Goal: Information Seeking & Learning: Check status

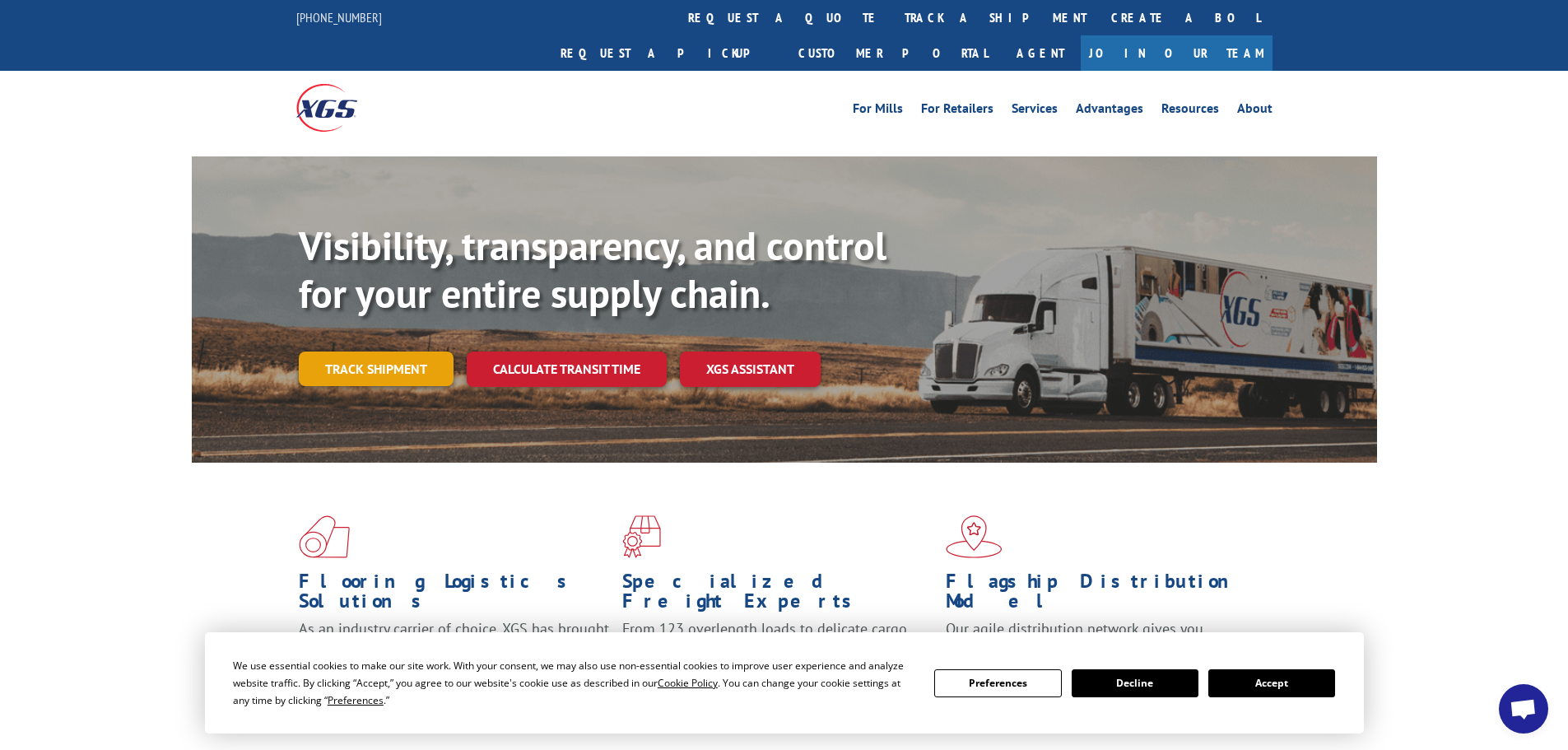
click at [403, 352] on link "Track shipment" at bounding box center [376, 369] width 155 height 34
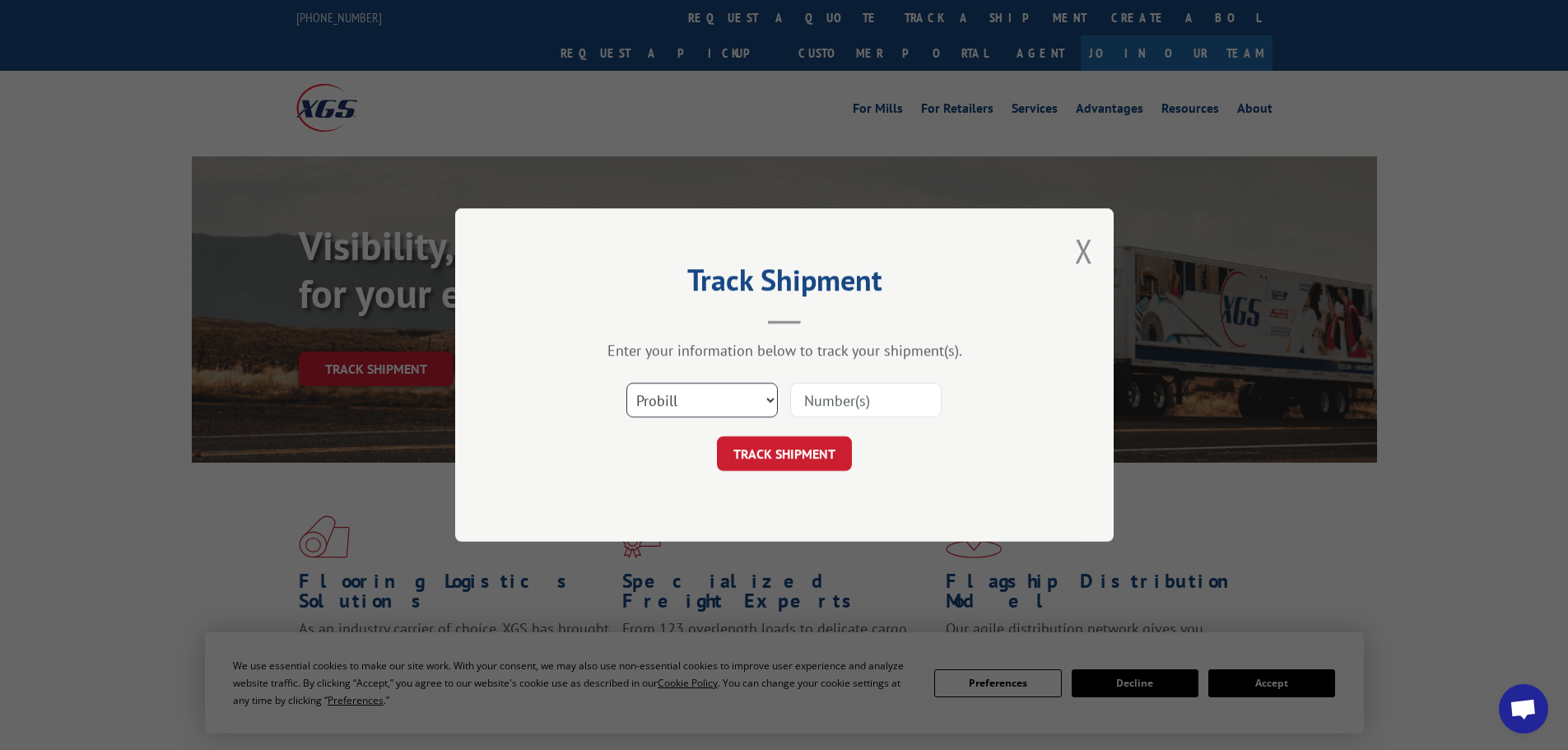
click at [713, 392] on select "Select category... Probill BOL PO" at bounding box center [702, 400] width 152 height 34
select select "bol"
click at [626, 383] on select "Select category... Probill BOL PO" at bounding box center [702, 400] width 152 height 34
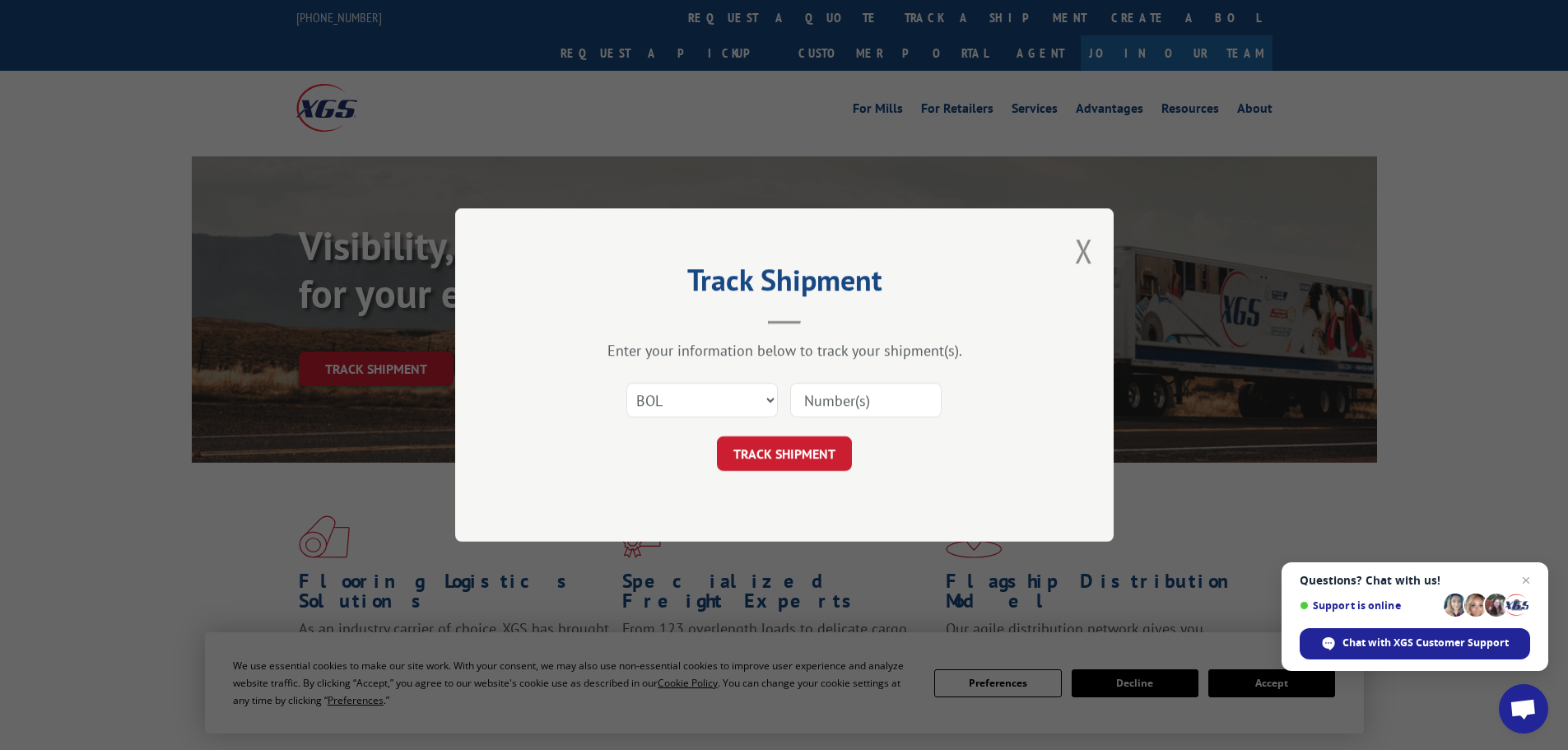
click at [848, 401] on input at bounding box center [866, 400] width 152 height 34
paste input "6006861"
type input "6006861"
click at [778, 453] on button "TRACK SHIPMENT" at bounding box center [785, 454] width 135 height 34
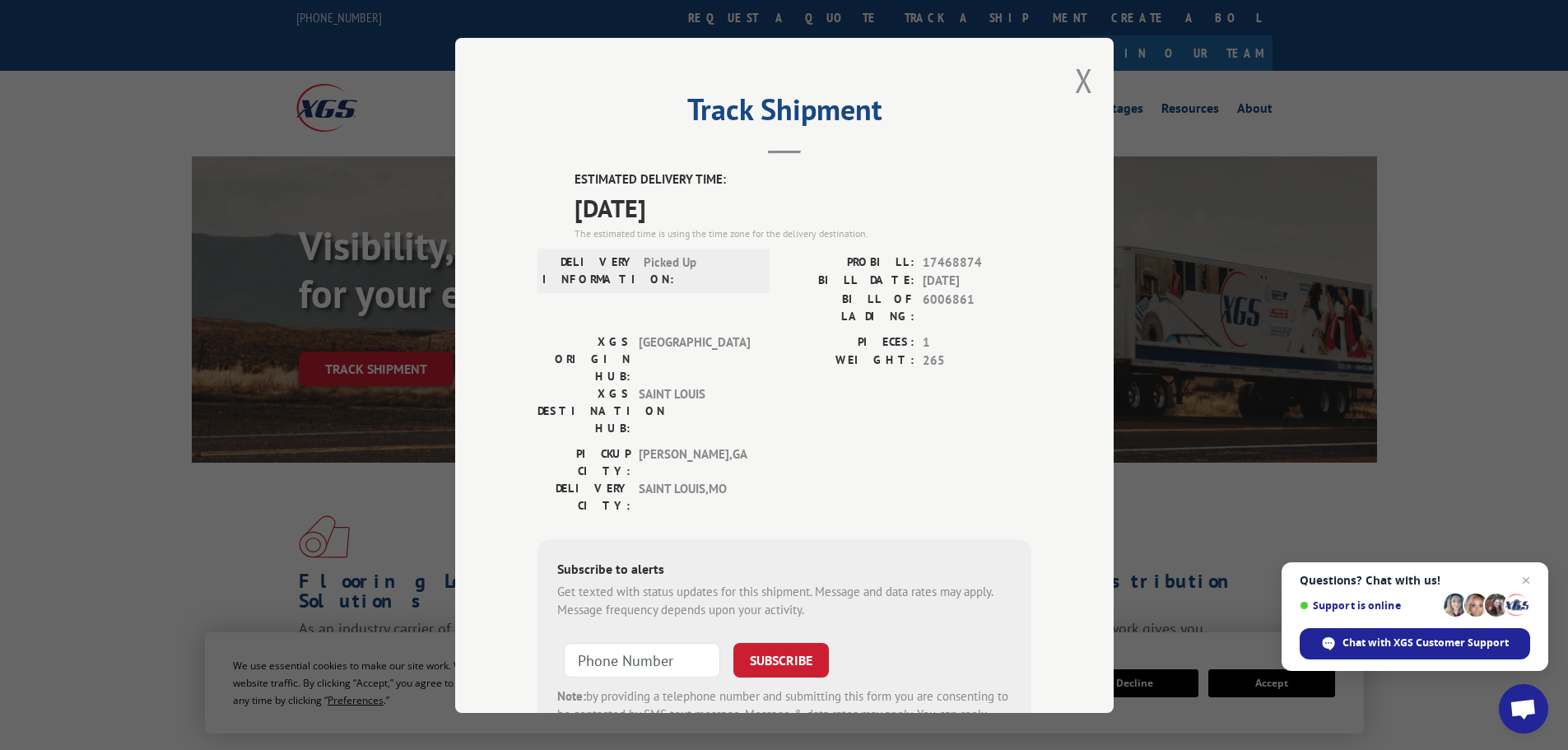
click at [1056, 85] on div "Track Shipment ESTIMATED DELIVERY TIME: [DATE] The estimated time is using the …" at bounding box center [785, 375] width 659 height 675
click at [1077, 80] on button "Close modal" at bounding box center [1084, 80] width 18 height 43
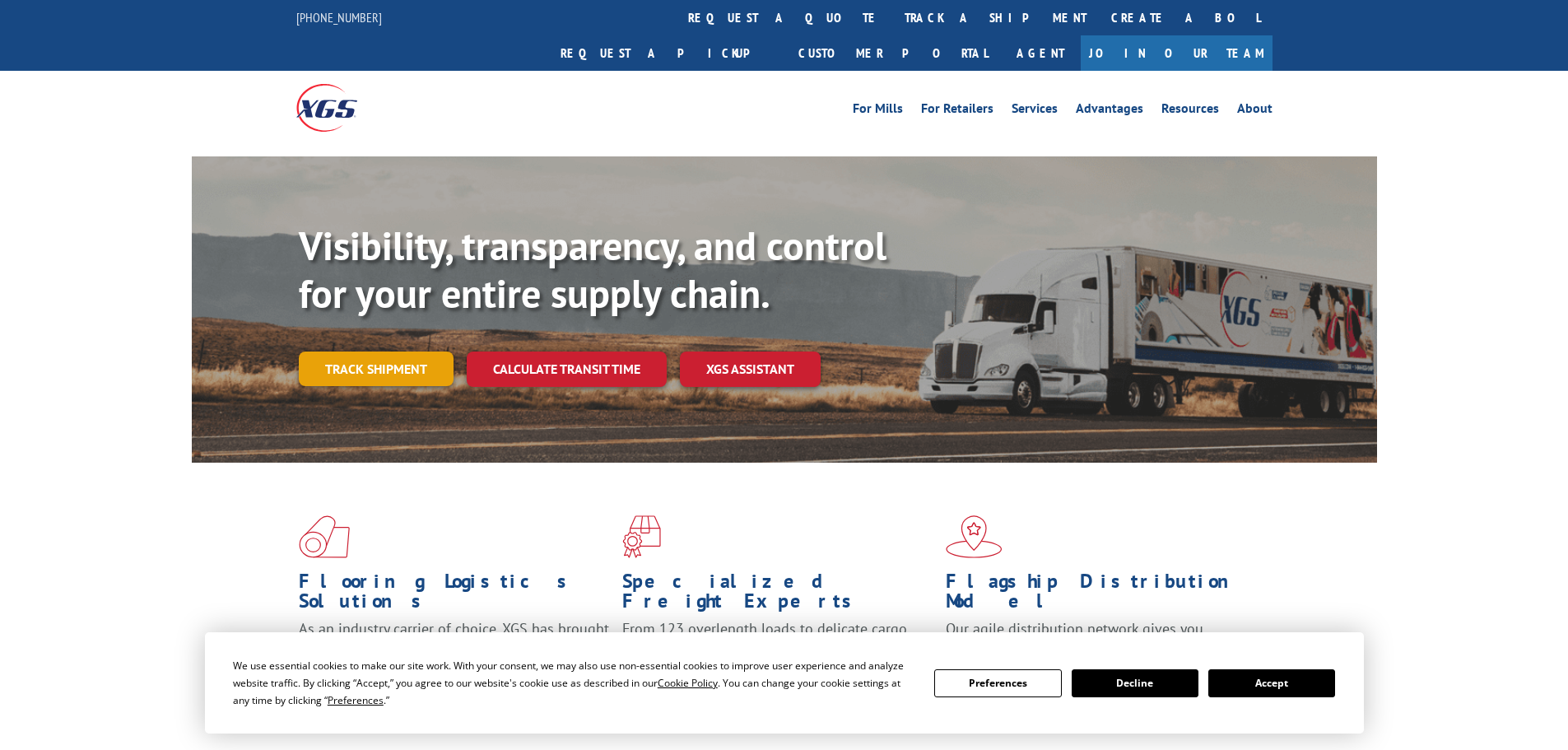
click at [410, 352] on link "Track shipment" at bounding box center [376, 369] width 155 height 34
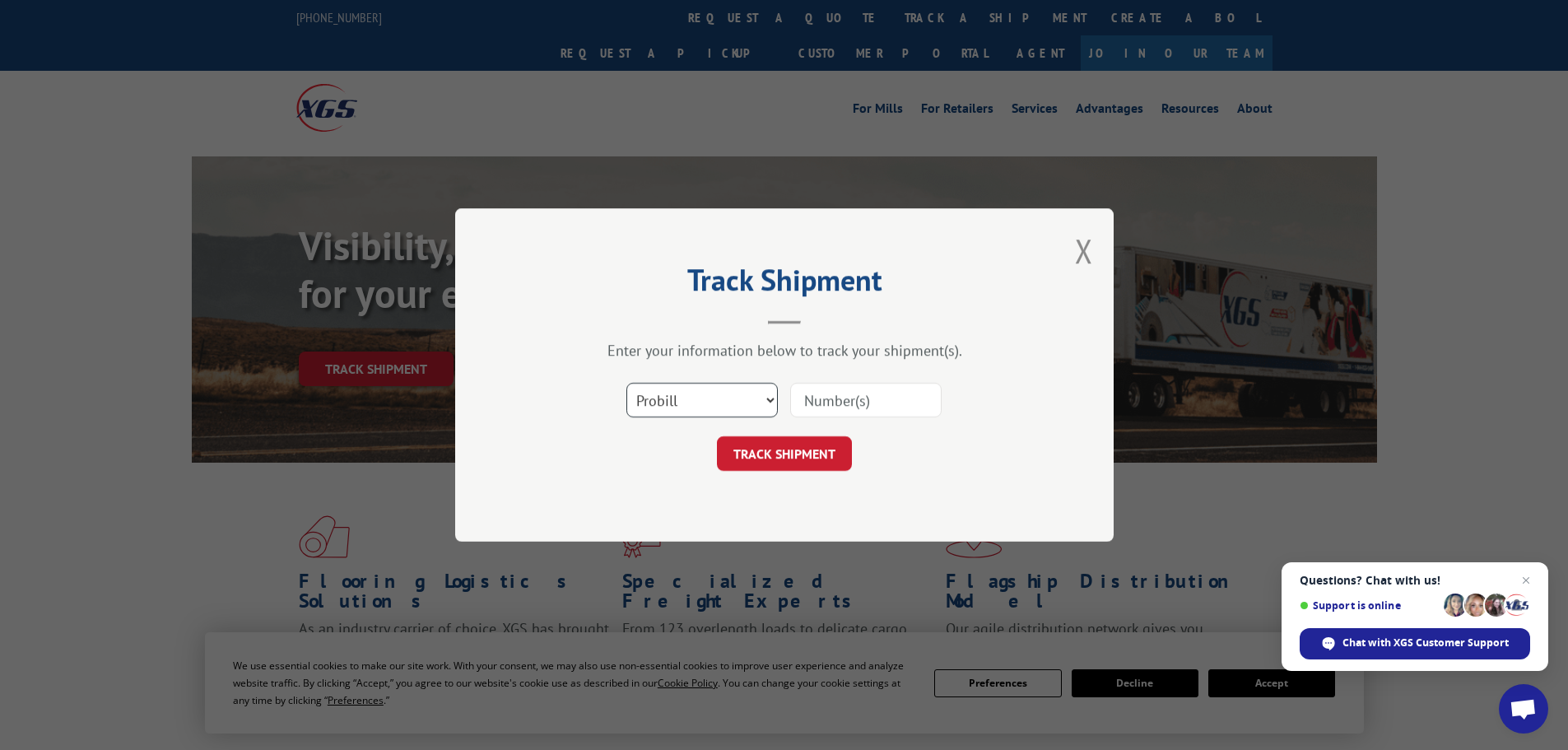
click at [715, 408] on select "Select category... Probill BOL PO" at bounding box center [702, 400] width 152 height 34
select select "bol"
click at [626, 383] on select "Select category... Probill BOL PO" at bounding box center [702, 400] width 152 height 34
click at [819, 408] on input at bounding box center [866, 400] width 152 height 34
paste input "5148070"
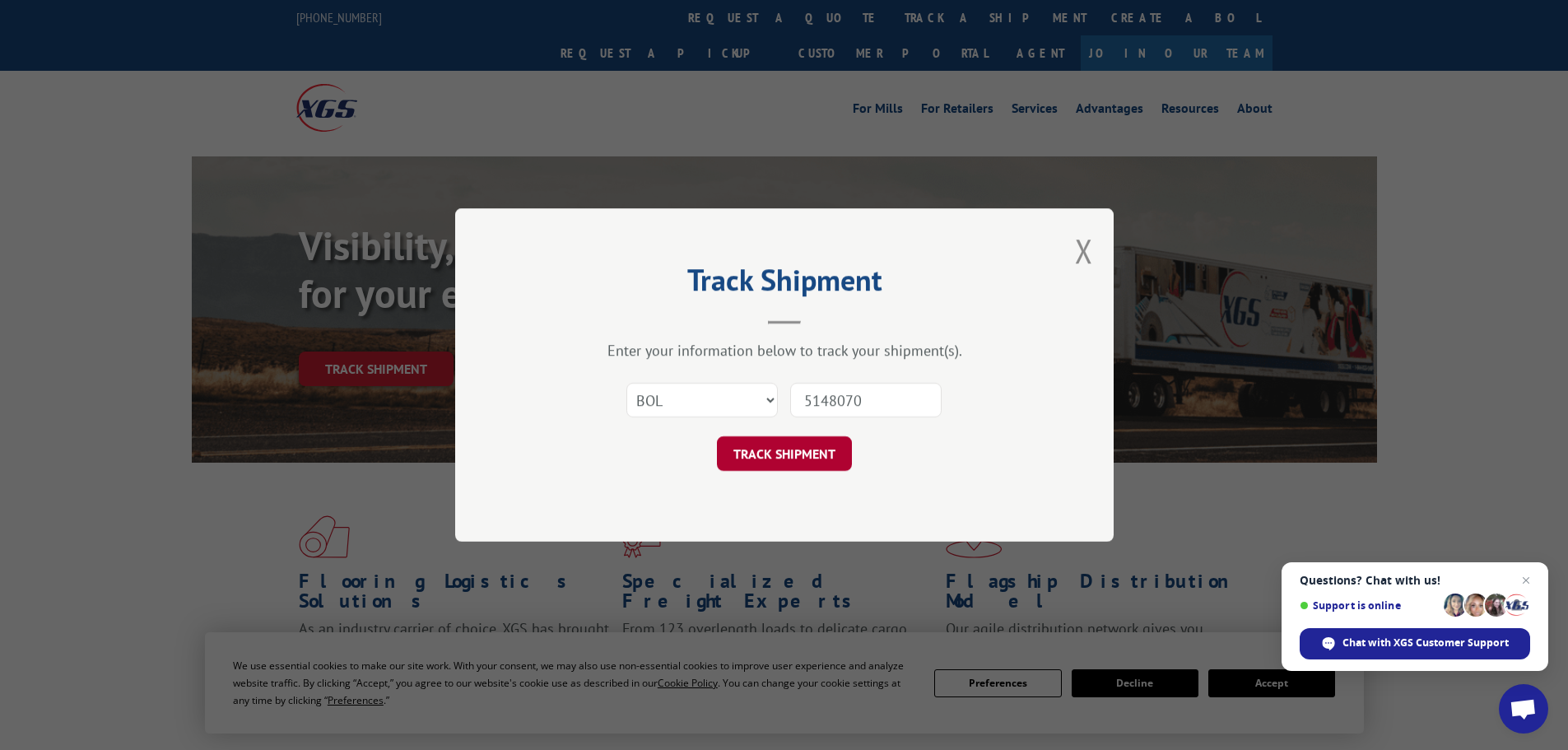
type input "5148070"
click at [802, 462] on button "TRACK SHIPMENT" at bounding box center [785, 454] width 135 height 34
